Goal: Participate in discussion: Engage in conversation with other users on a specific topic

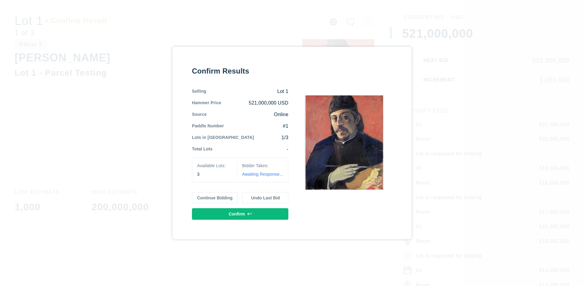
click at [215, 198] on button "Continue Bidding" at bounding box center [215, 198] width 46 height 12
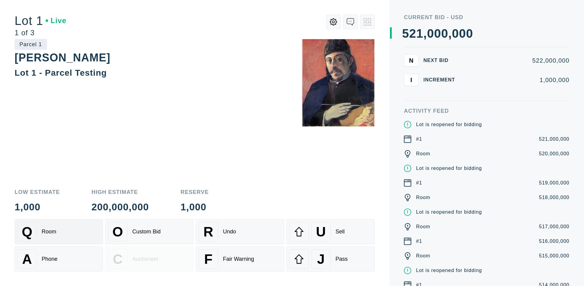
click at [59, 232] on div "Q Room" at bounding box center [58, 231] width 83 height 19
